Goal: Information Seeking & Learning: Learn about a topic

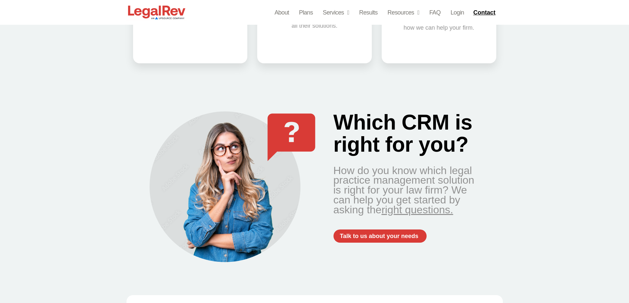
scroll to position [561, 0]
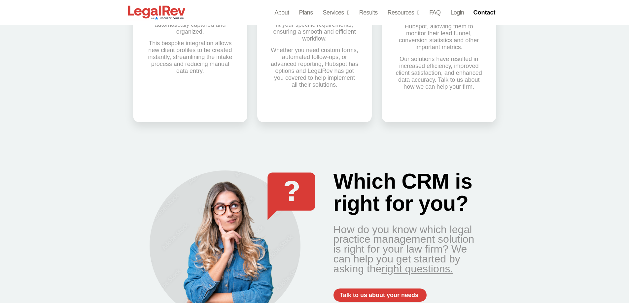
click at [381, 263] on link "right questions." at bounding box center [417, 269] width 72 height 12
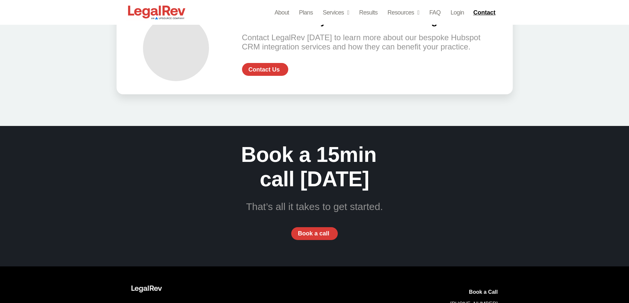
scroll to position [1469, 0]
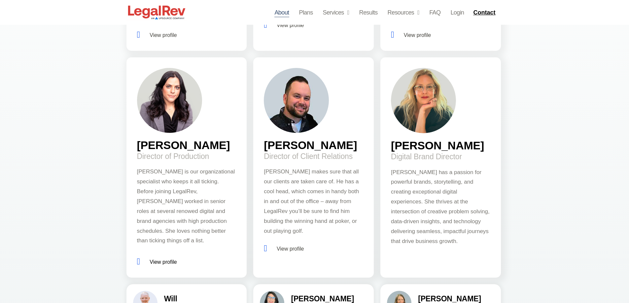
scroll to position [760, 0]
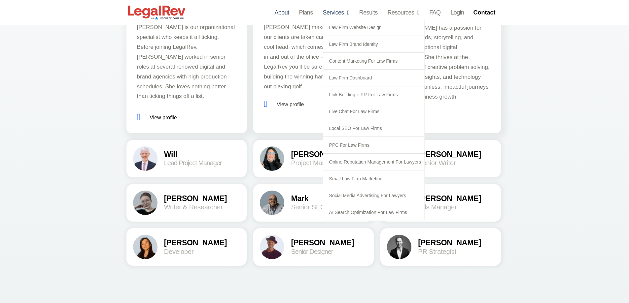
click at [338, 13] on link "Services" at bounding box center [336, 12] width 26 height 9
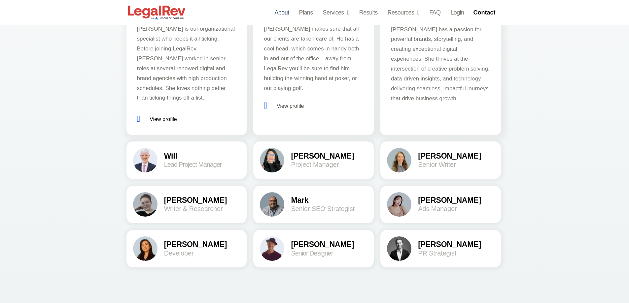
scroll to position [760, 0]
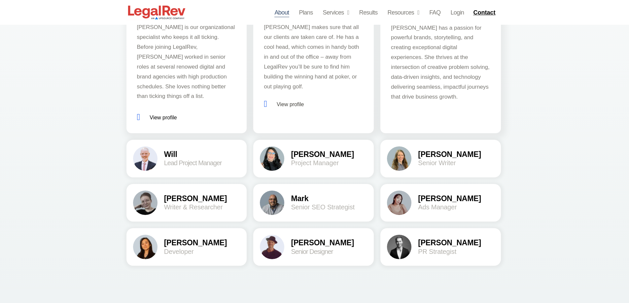
click at [303, 198] on h2 "Mark" at bounding box center [329, 199] width 76 height 8
click at [303, 208] on h2 "Senior SEO Strategist" at bounding box center [329, 207] width 76 height 7
click at [174, 243] on h2 "Denise" at bounding box center [202, 243] width 76 height 8
click at [396, 205] on img at bounding box center [399, 203] width 24 height 24
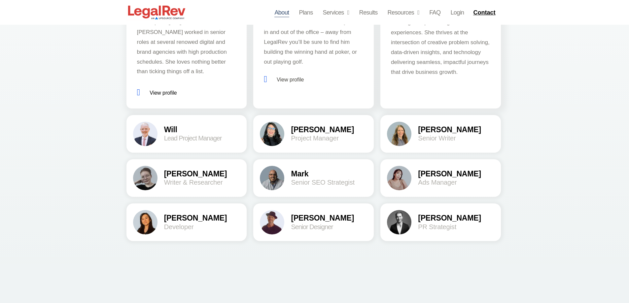
scroll to position [826, 0]
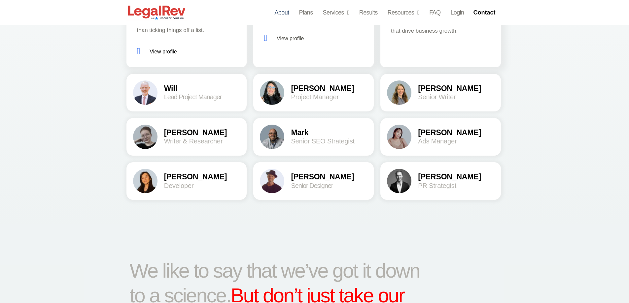
click at [270, 142] on img at bounding box center [272, 137] width 24 height 24
